Goal: Task Accomplishment & Management: Manage account settings

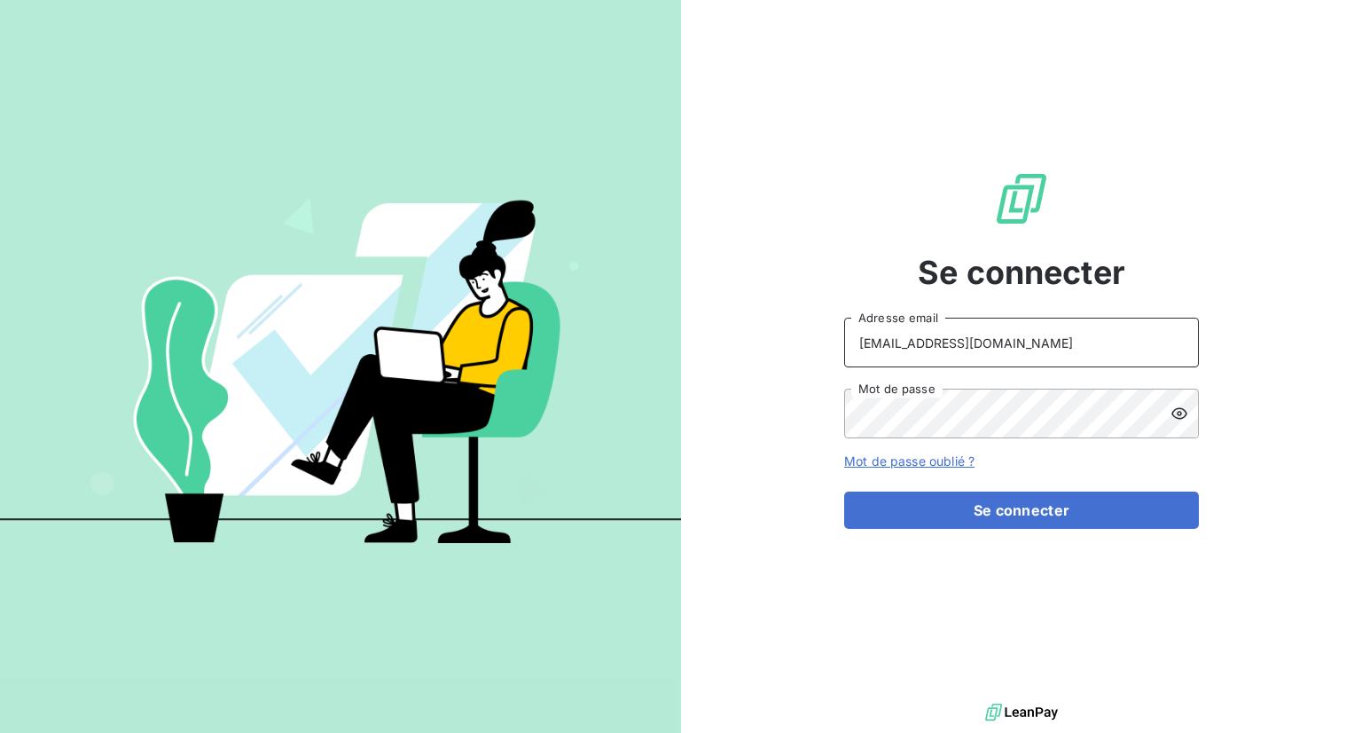
drag, startPoint x: 1004, startPoint y: 346, endPoint x: 796, endPoint y: 329, distance: 208.2
click at [796, 329] on div "Se connecter [EMAIL_ADDRESS][DOMAIN_NAME] Adresse email Mot de passe Mot de pas…" at bounding box center [1021, 349] width 681 height 699
type input "[EMAIL_ADDRESS][DOMAIN_NAME]"
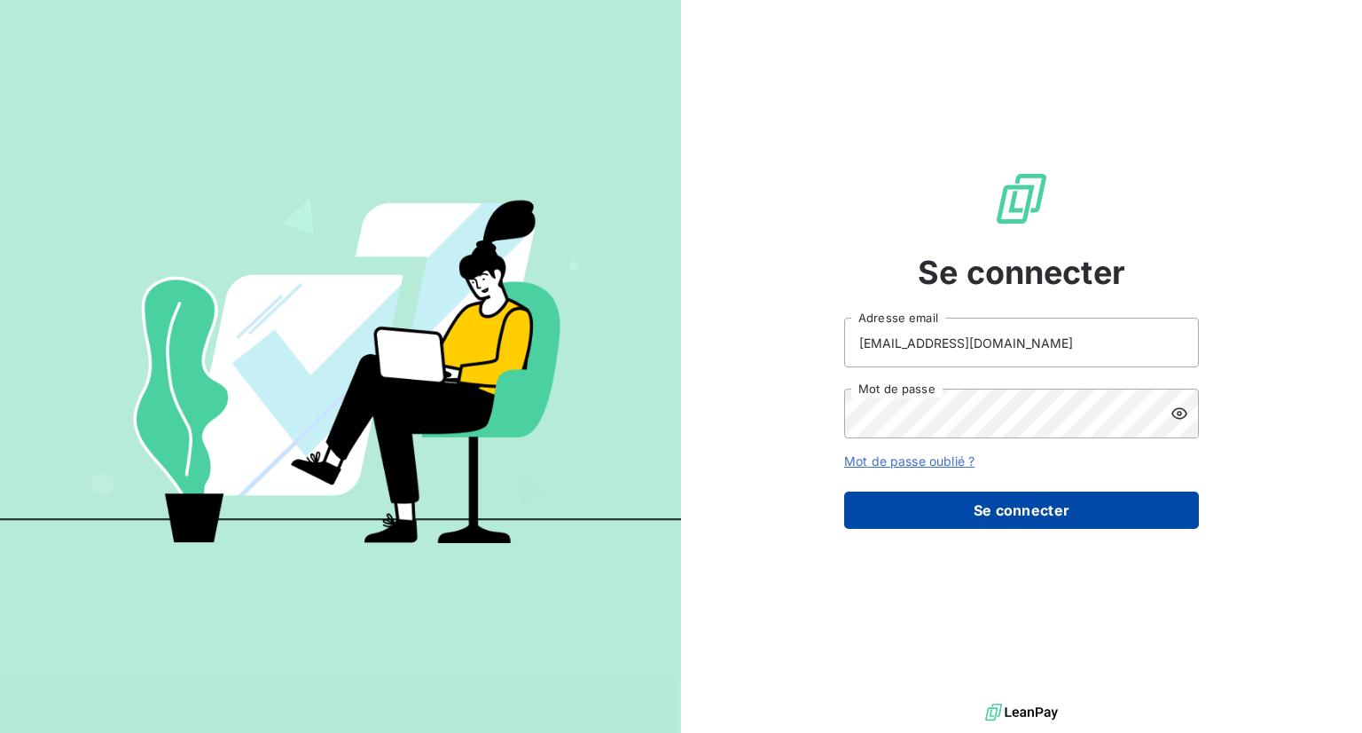
click at [1007, 506] on button "Se connecter" at bounding box center [1021, 509] width 355 height 37
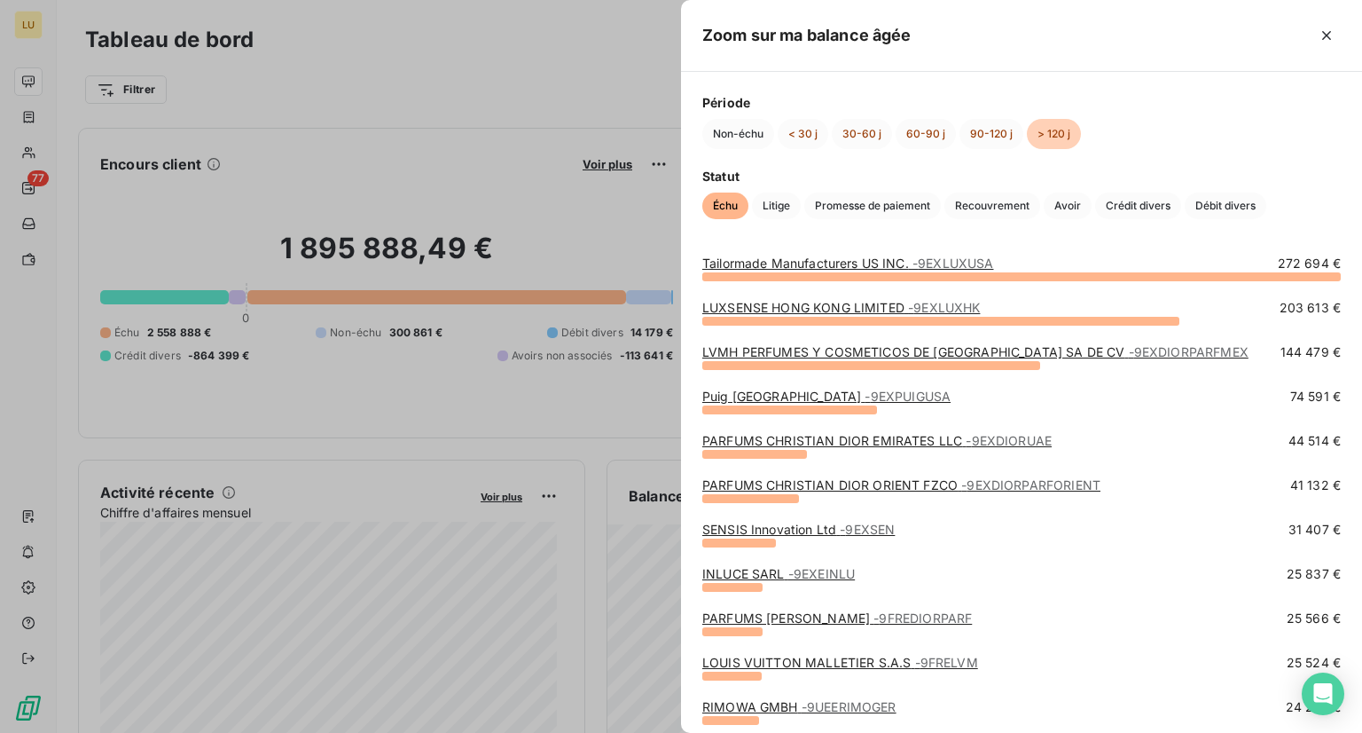
scroll to position [7, 0]
click at [921, 136] on button "60-90 j" at bounding box center [926, 134] width 60 height 30
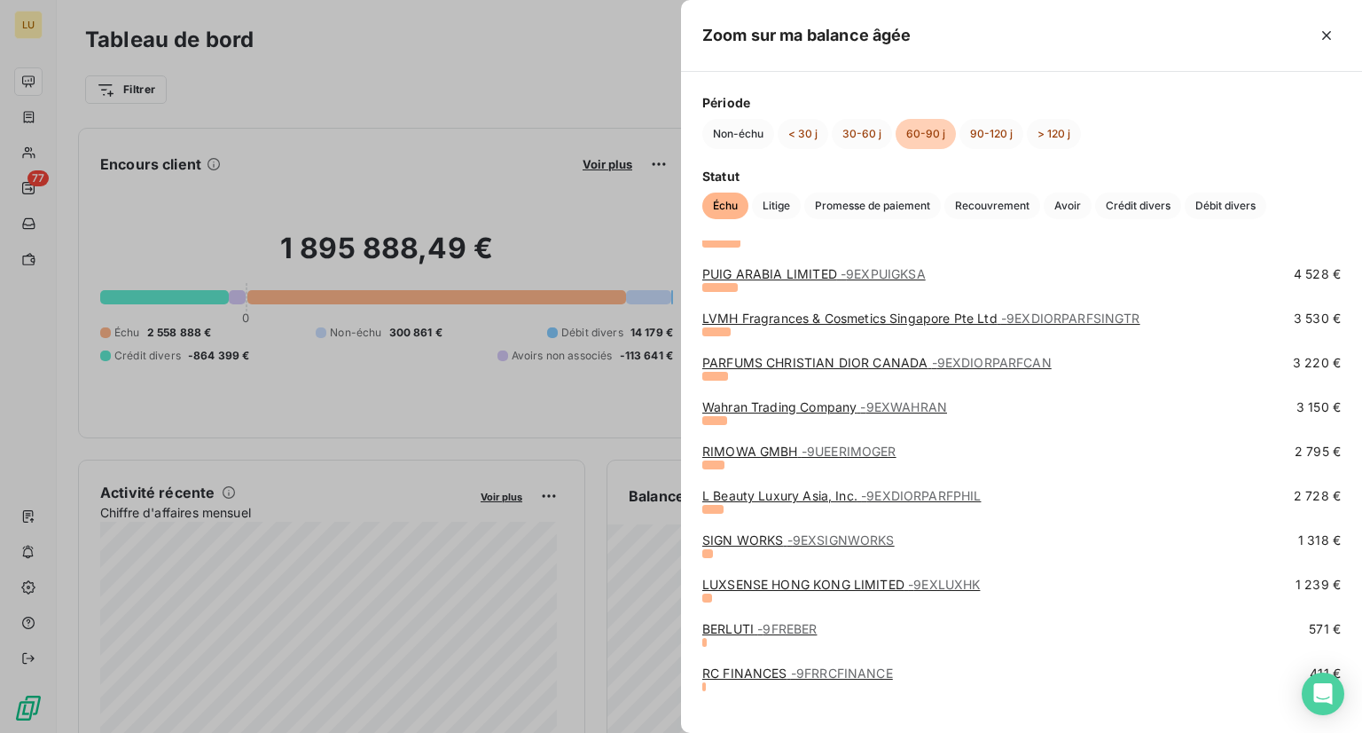
scroll to position [546, 0]
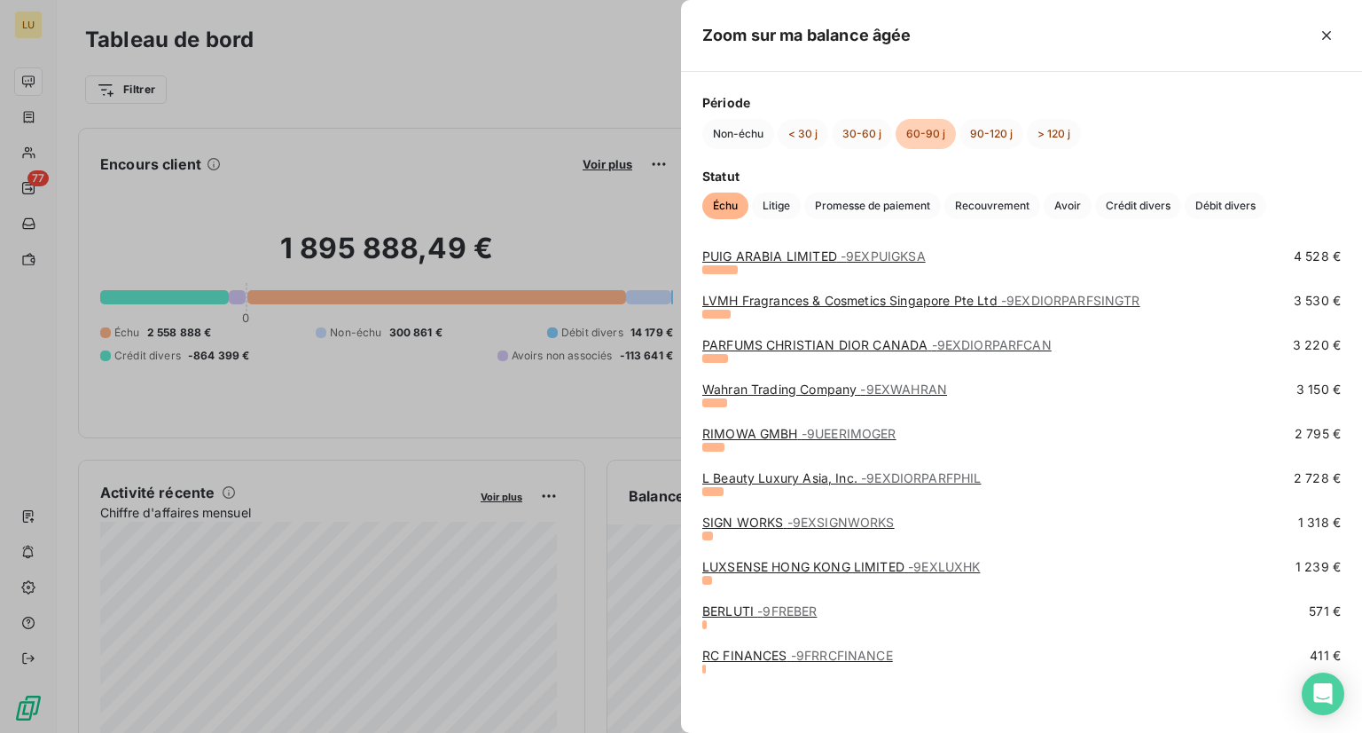
click at [840, 659] on span "- 9FRRCFINANCE" at bounding box center [842, 654] width 102 height 15
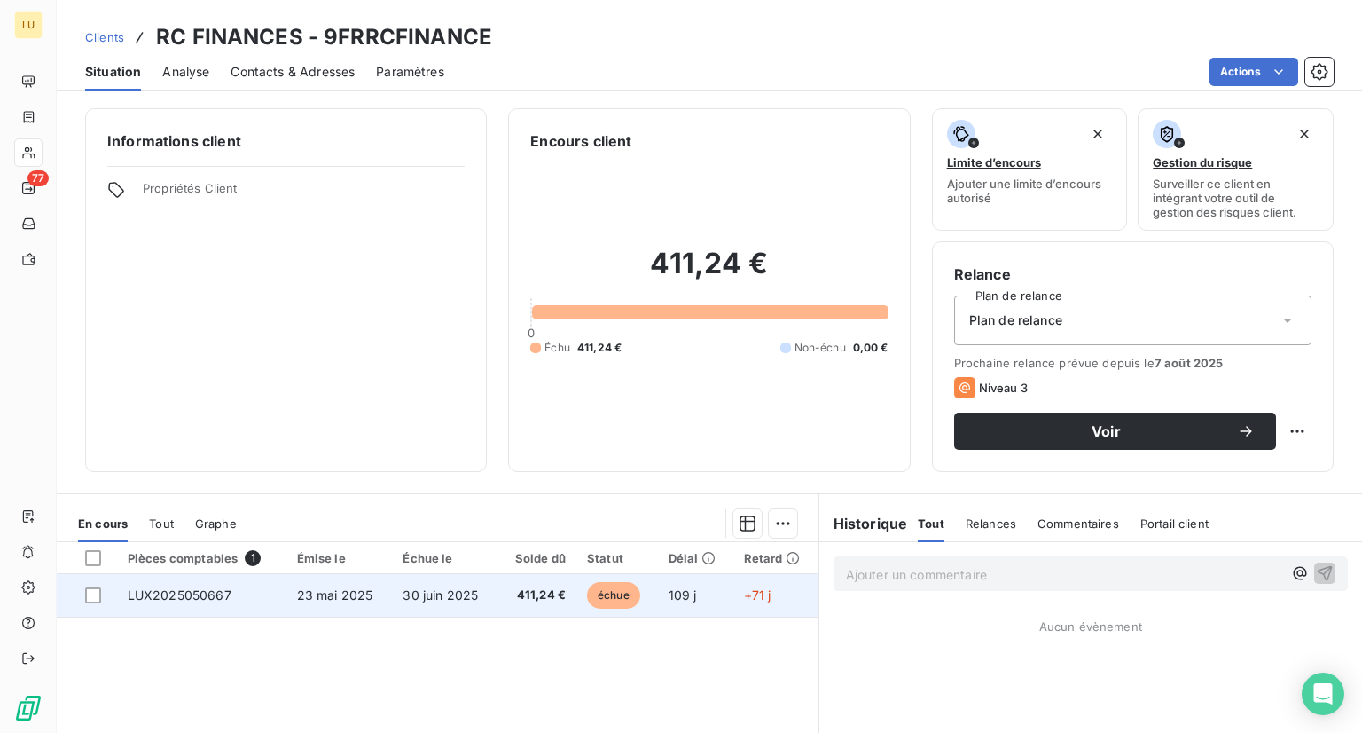
click at [419, 606] on td "30 juin 2025" at bounding box center [445, 595] width 106 height 43
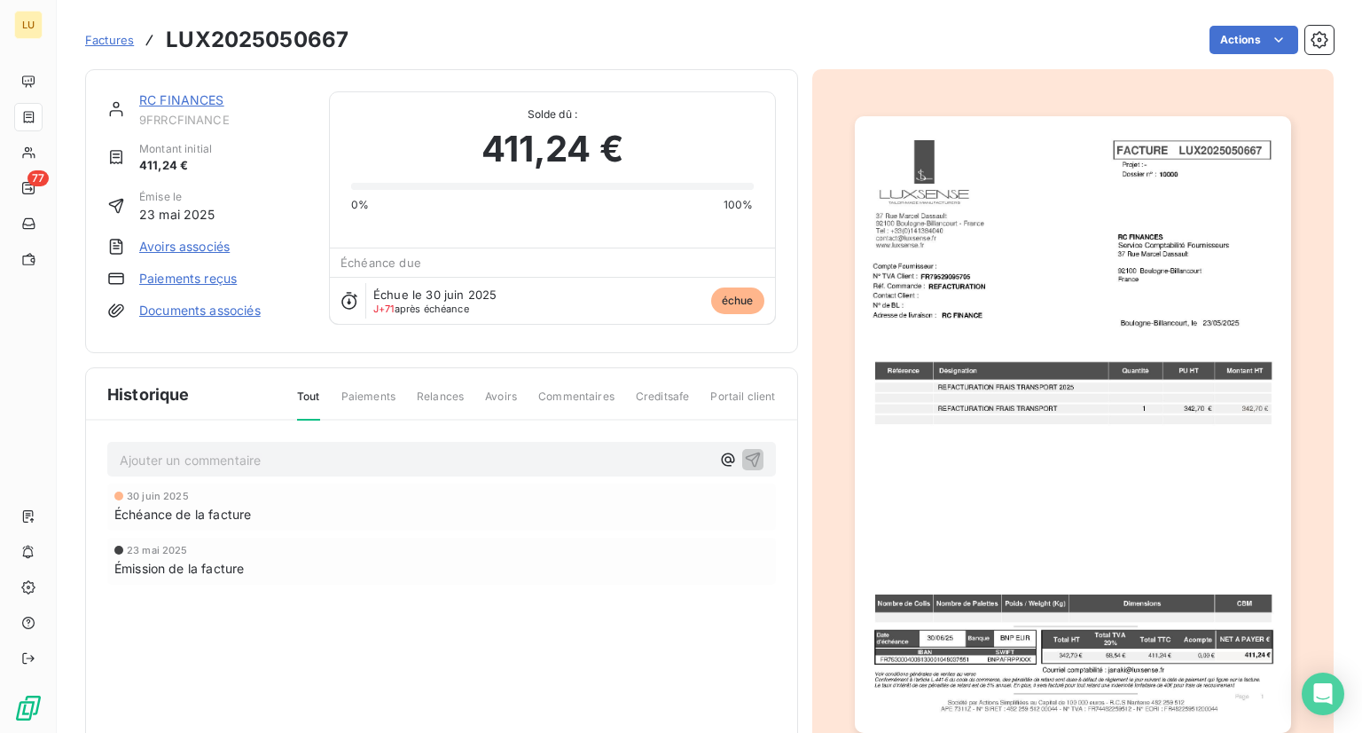
click at [949, 256] on img "button" at bounding box center [1073, 424] width 436 height 616
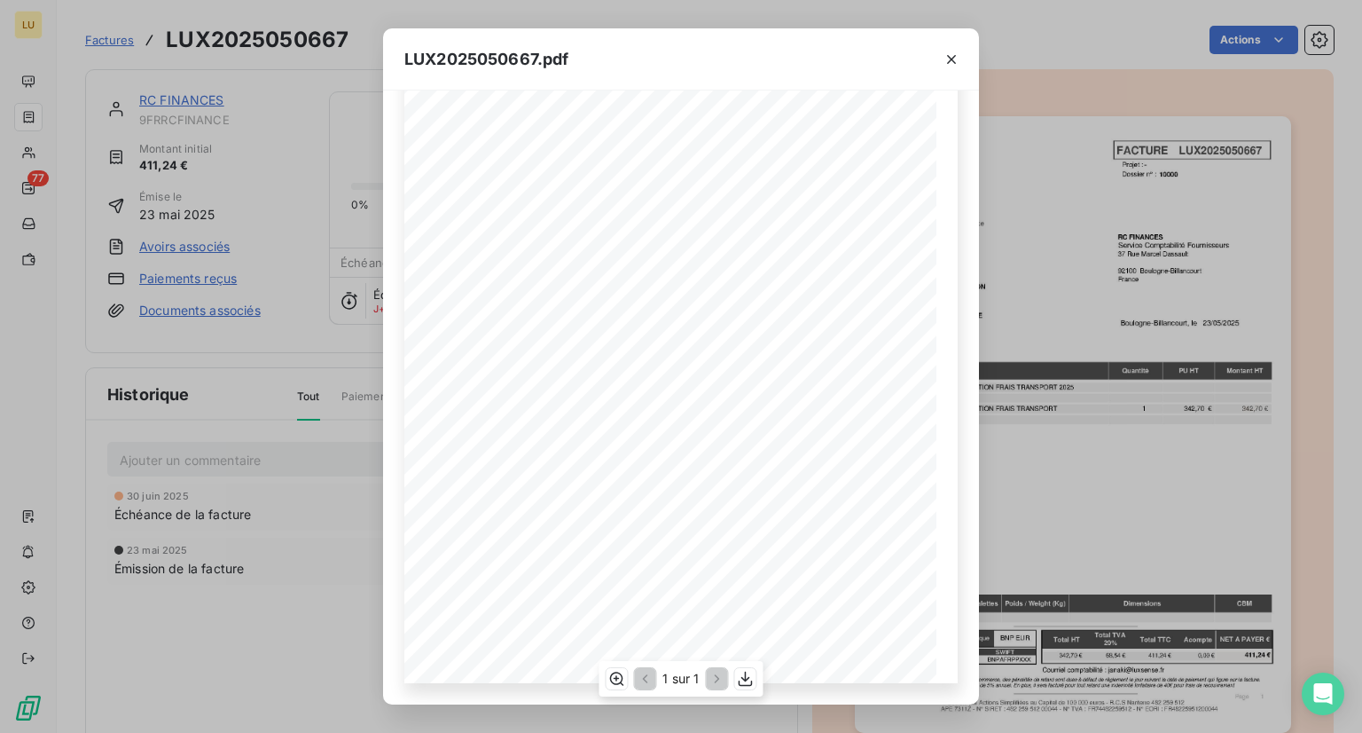
scroll to position [180, 0]
click at [955, 58] on icon "button" at bounding box center [952, 60] width 18 height 18
